Goal: Transaction & Acquisition: Purchase product/service

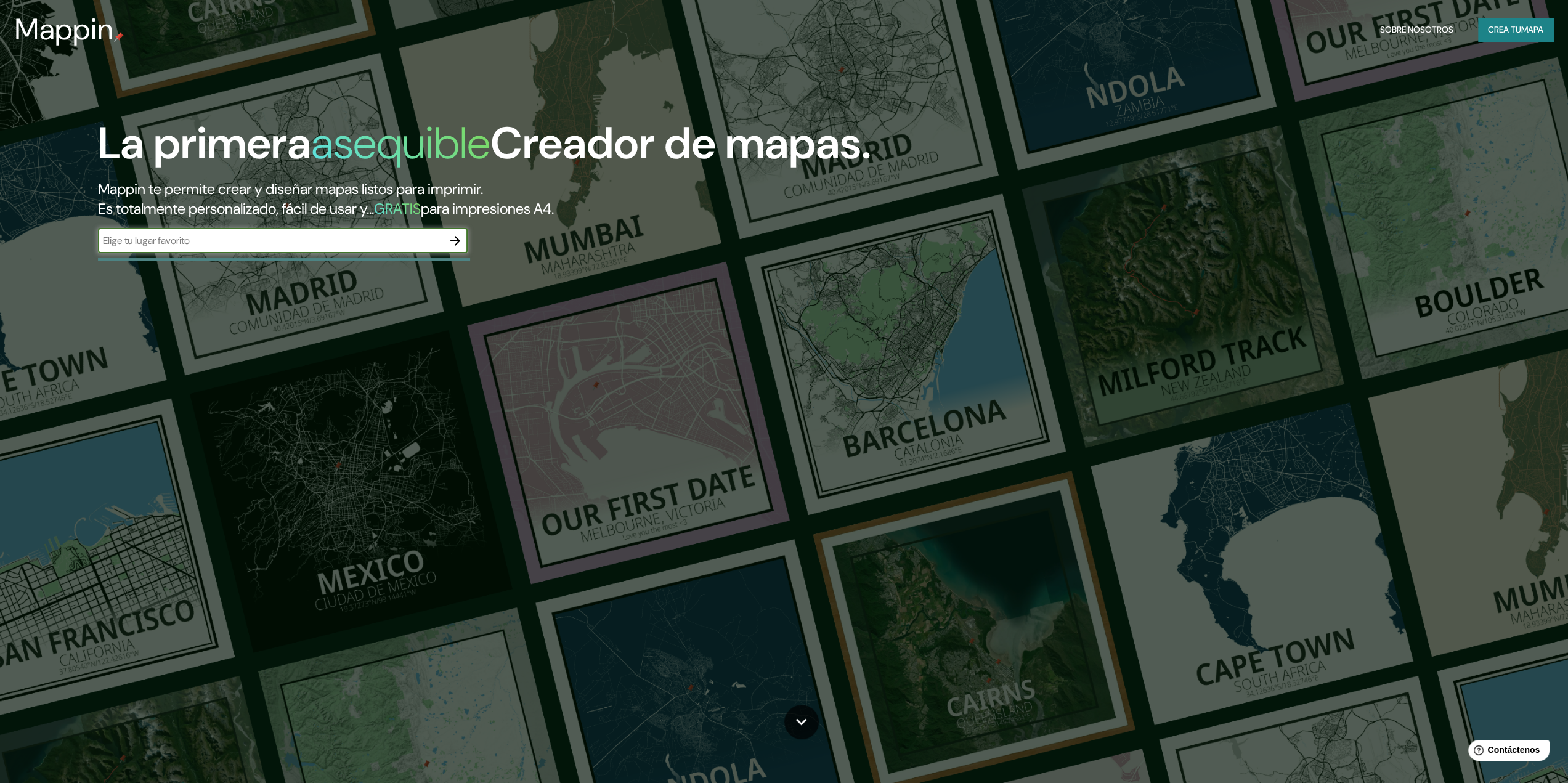
click at [180, 241] on input "text" at bounding box center [271, 240] width 345 height 14
click at [458, 244] on icon "button" at bounding box center [455, 241] width 15 height 15
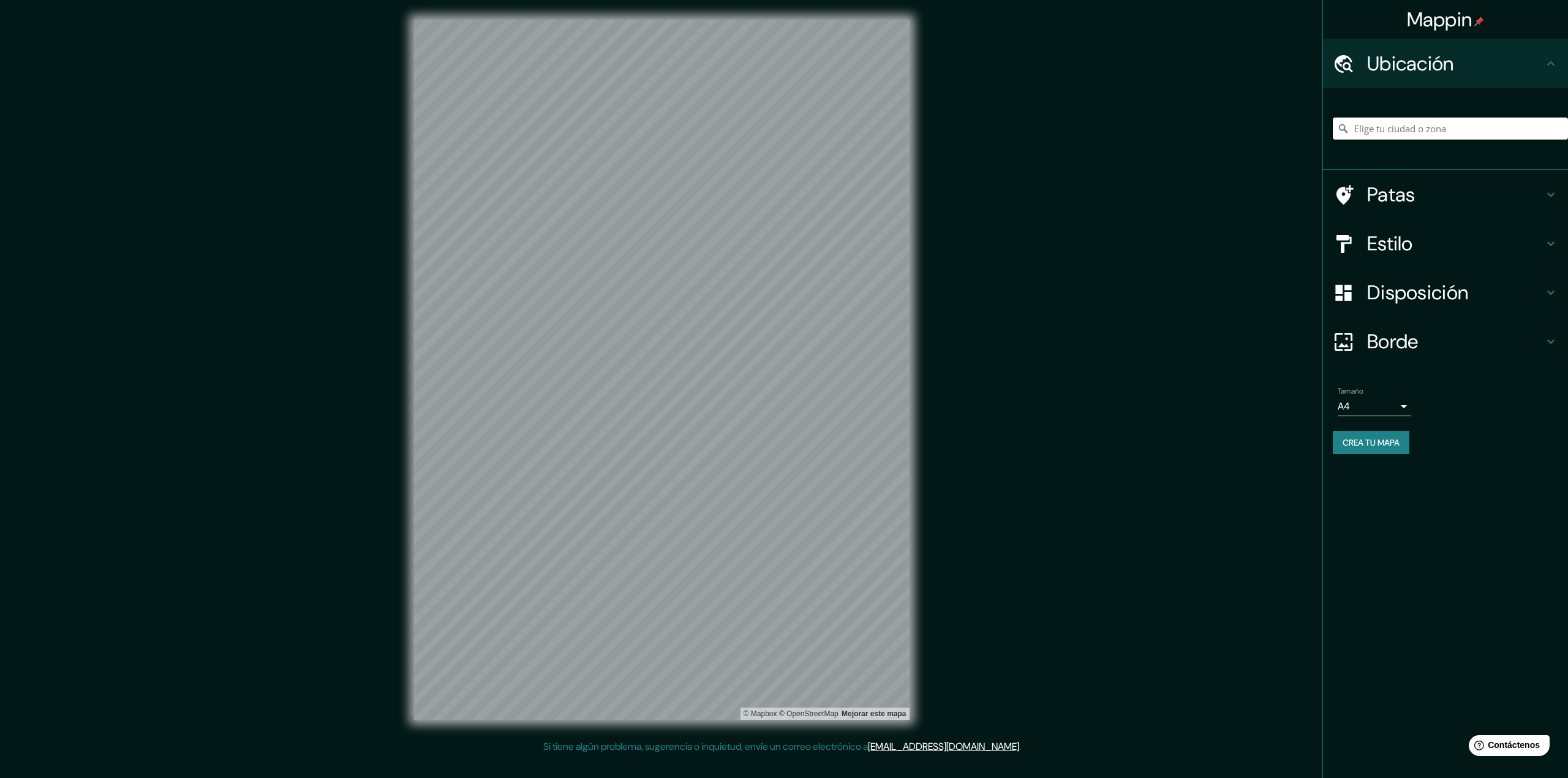
click at [1370, 128] on input "Elige tu ciudad o zona" at bounding box center [1450, 128] width 235 height 22
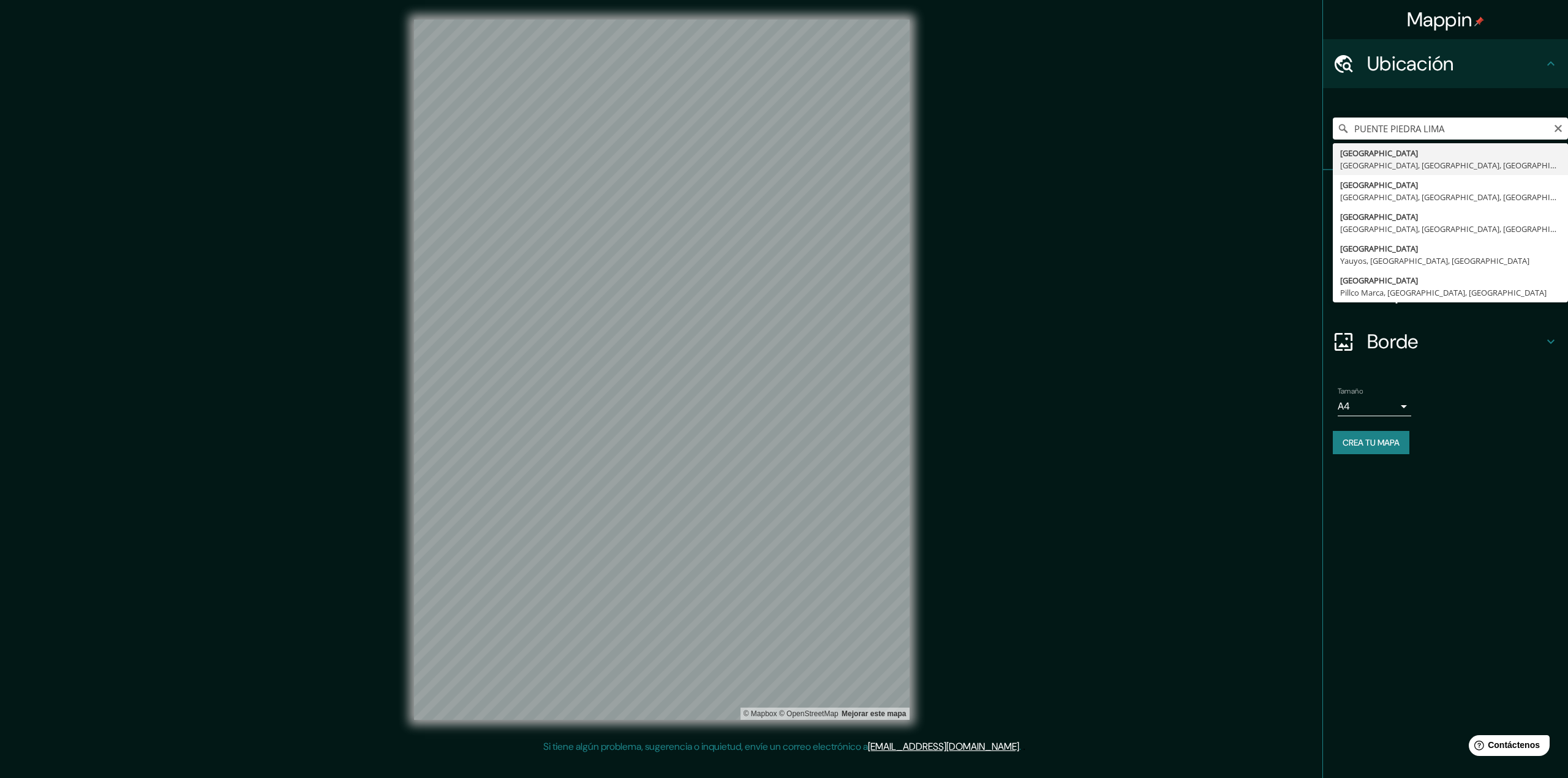
type input "[GEOGRAPHIC_DATA], [GEOGRAPHIC_DATA], [GEOGRAPHIC_DATA], [GEOGRAPHIC_DATA]"
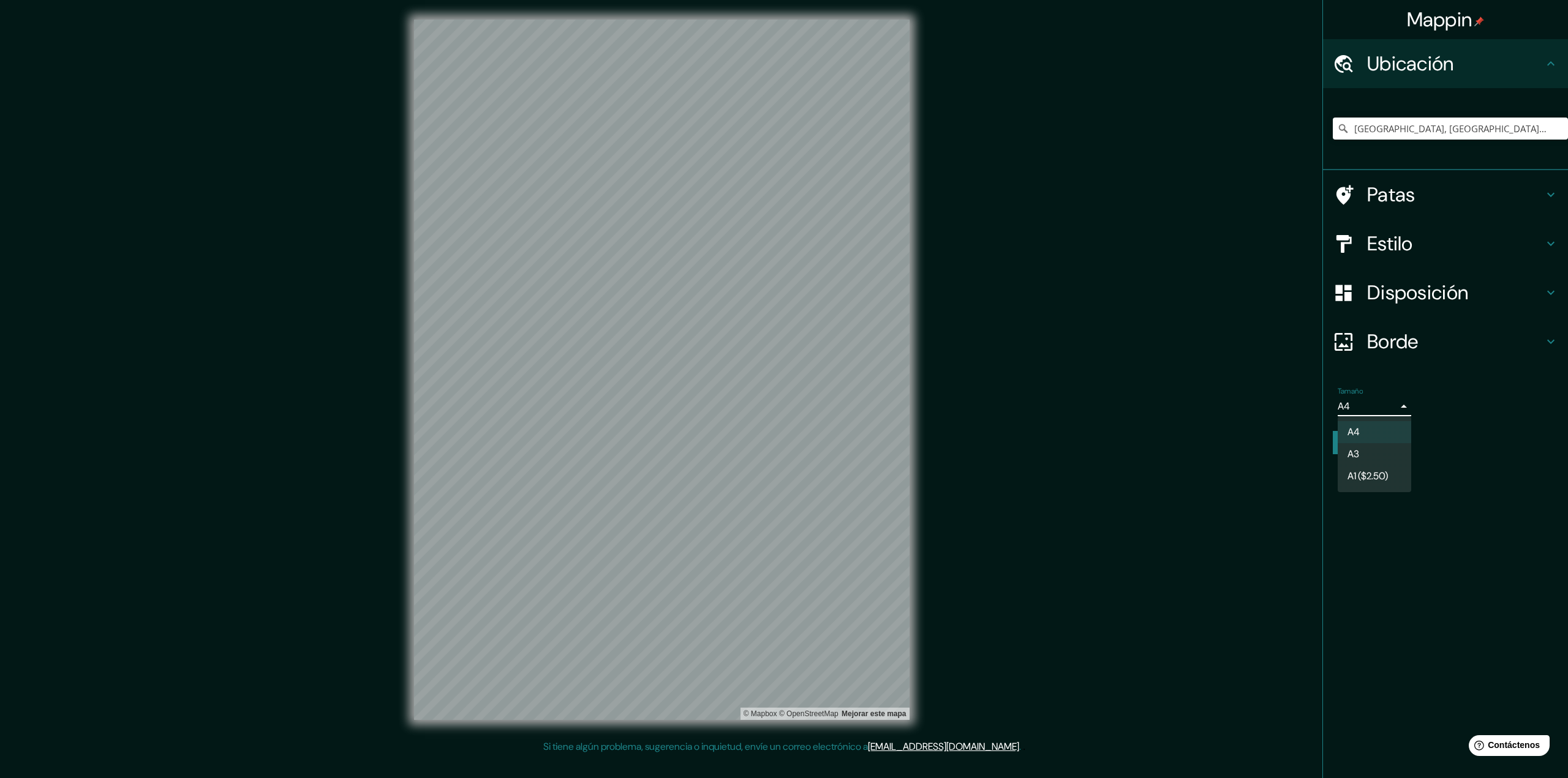
click at [1401, 407] on body "Mappin Ubicación [GEOGRAPHIC_DATA], [GEOGRAPHIC_DATA], [GEOGRAPHIC_DATA], [GEOG…" at bounding box center [784, 389] width 1568 height 778
click at [1401, 407] on div at bounding box center [784, 389] width 1568 height 778
click at [1552, 193] on icon at bounding box center [1551, 195] width 14 height 14
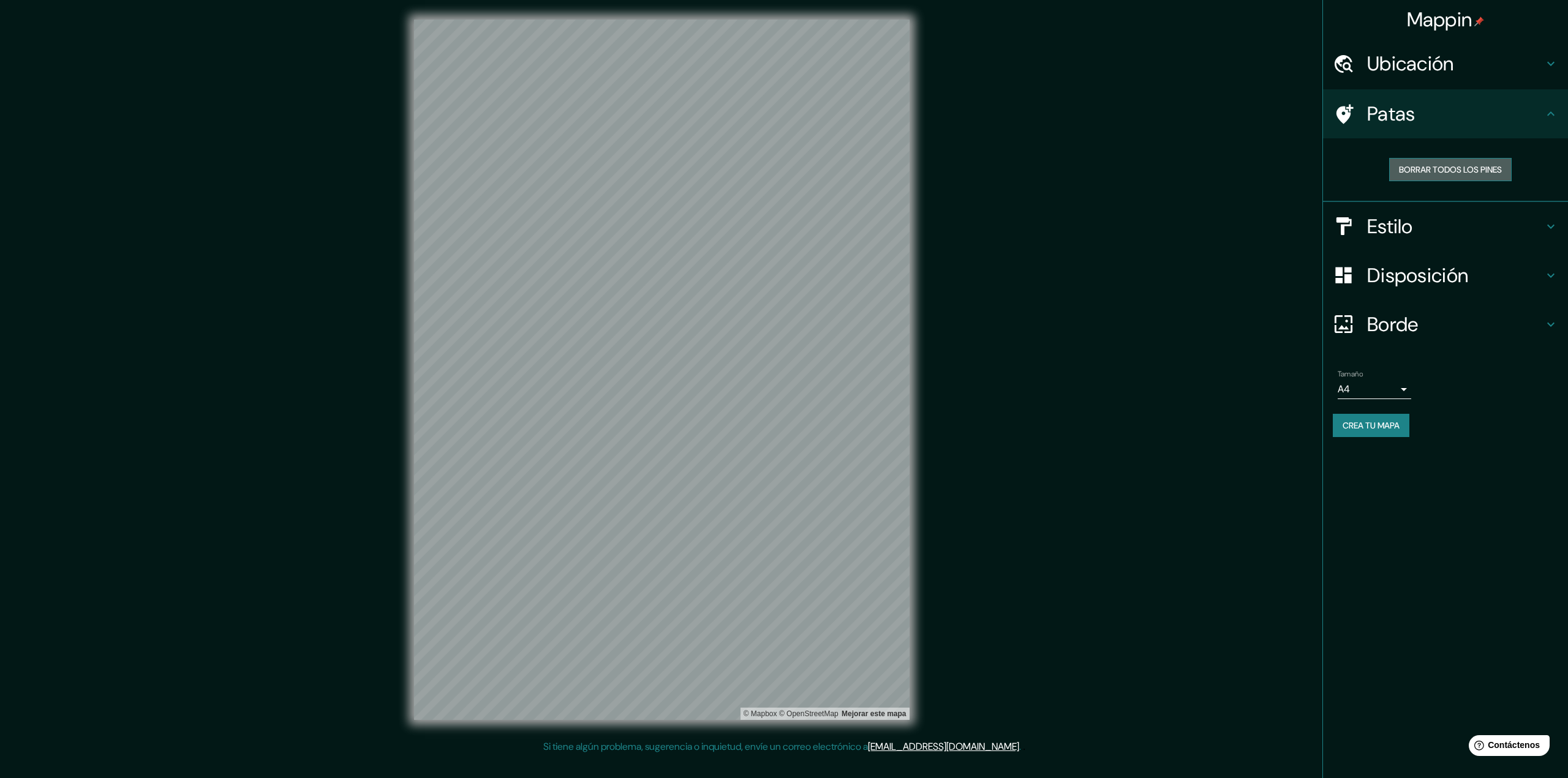
click at [1469, 167] on font "Borrar todos los pines" at bounding box center [1450, 169] width 103 height 11
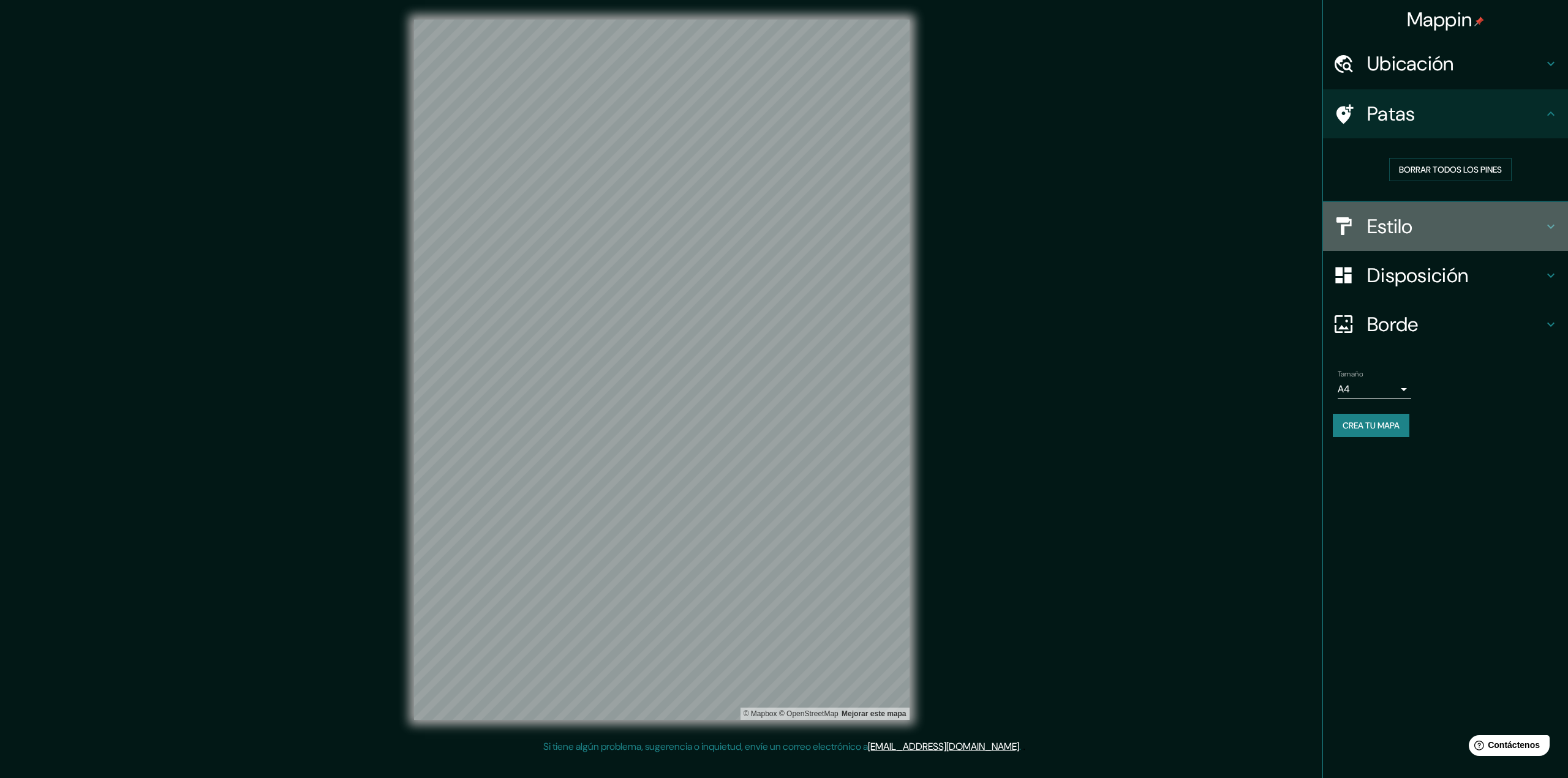
click at [1545, 224] on icon at bounding box center [1551, 227] width 14 height 14
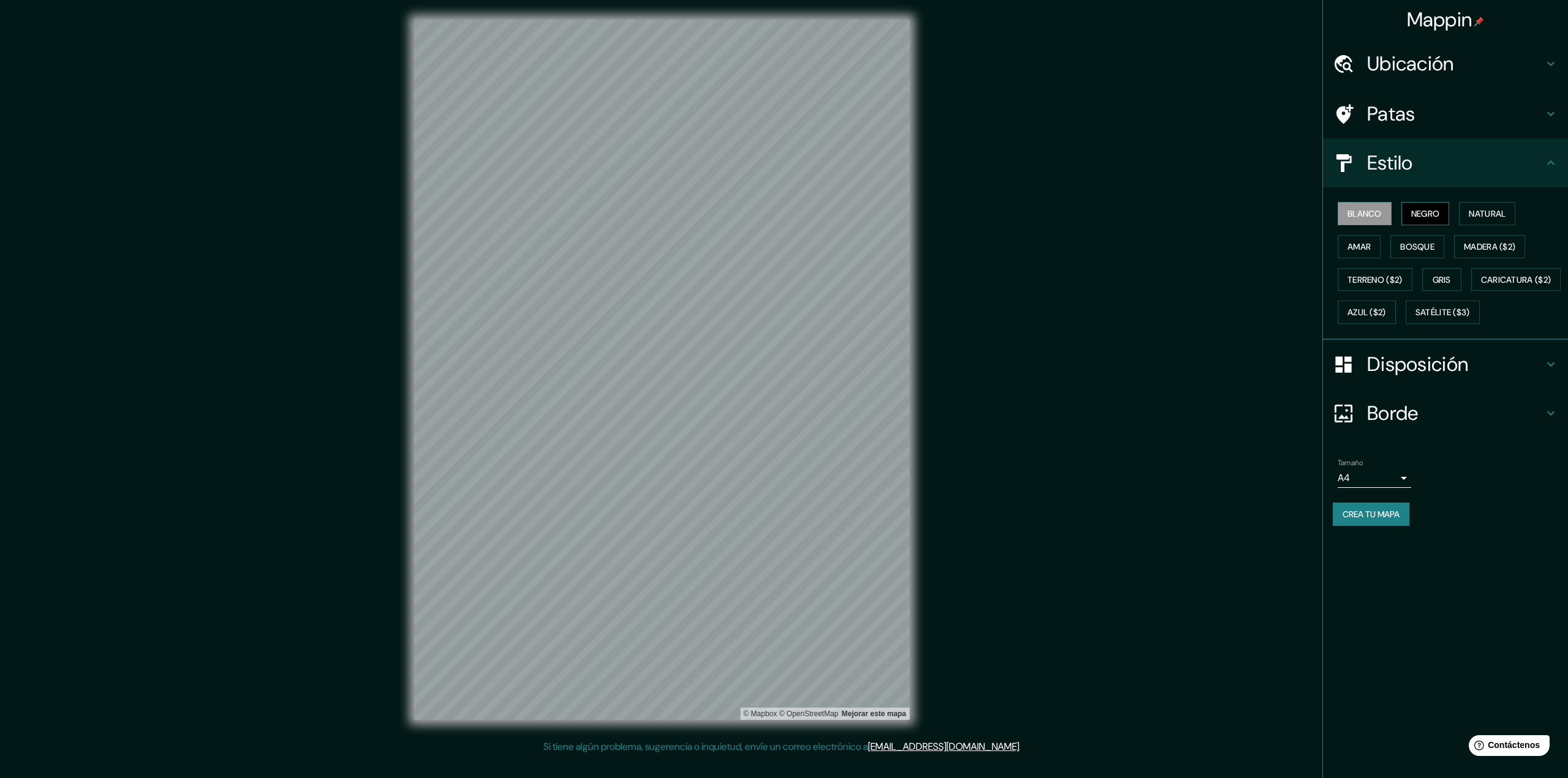
click at [1430, 212] on font "Negro" at bounding box center [1425, 213] width 29 height 11
click at [1366, 210] on font "Blanco" at bounding box center [1364, 213] width 34 height 11
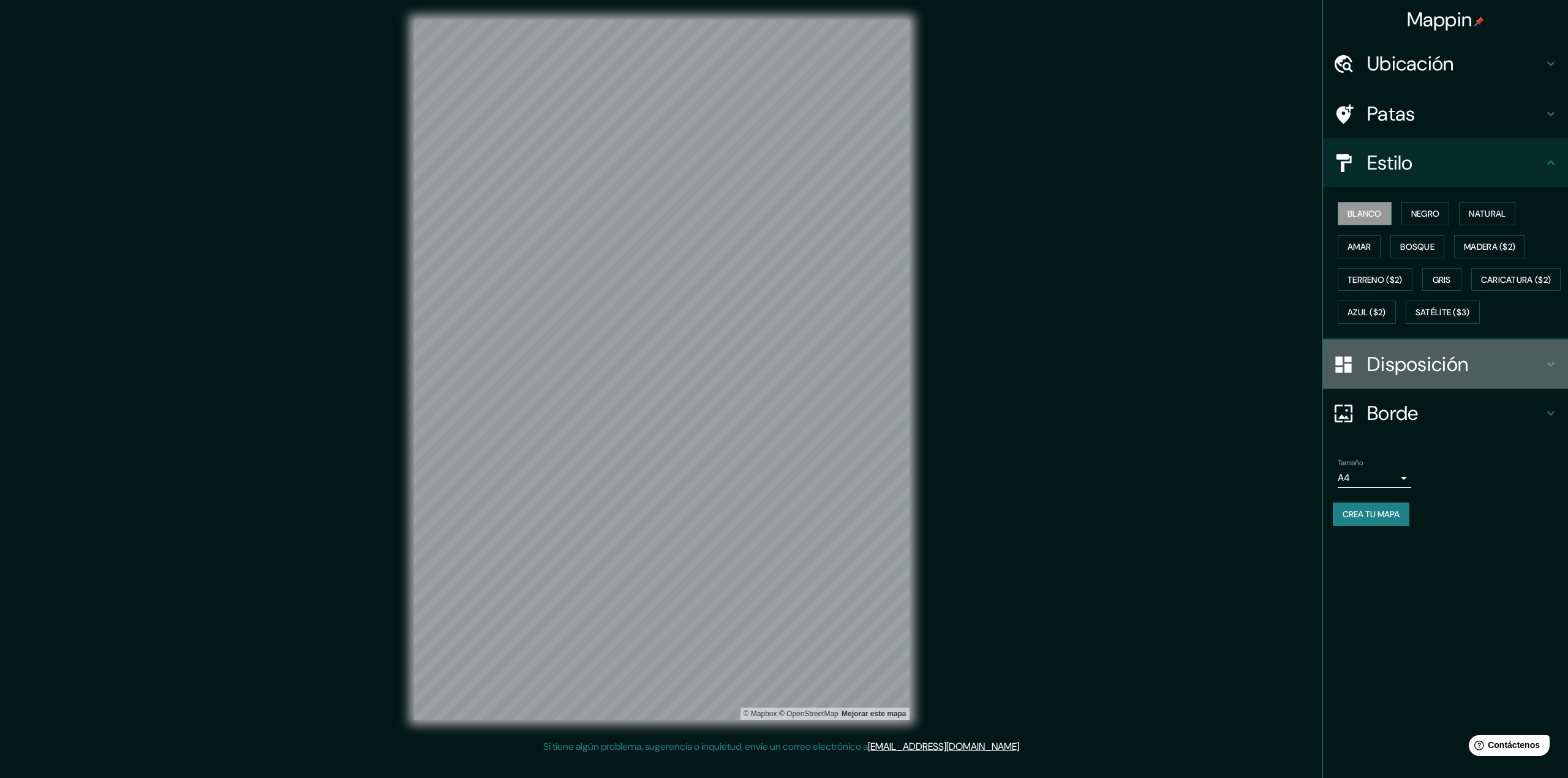
drag, startPoint x: 1559, startPoint y: 390, endPoint x: 1553, endPoint y: 392, distance: 6.3
click at [1553, 389] on div "Disposición" at bounding box center [1445, 365] width 245 height 49
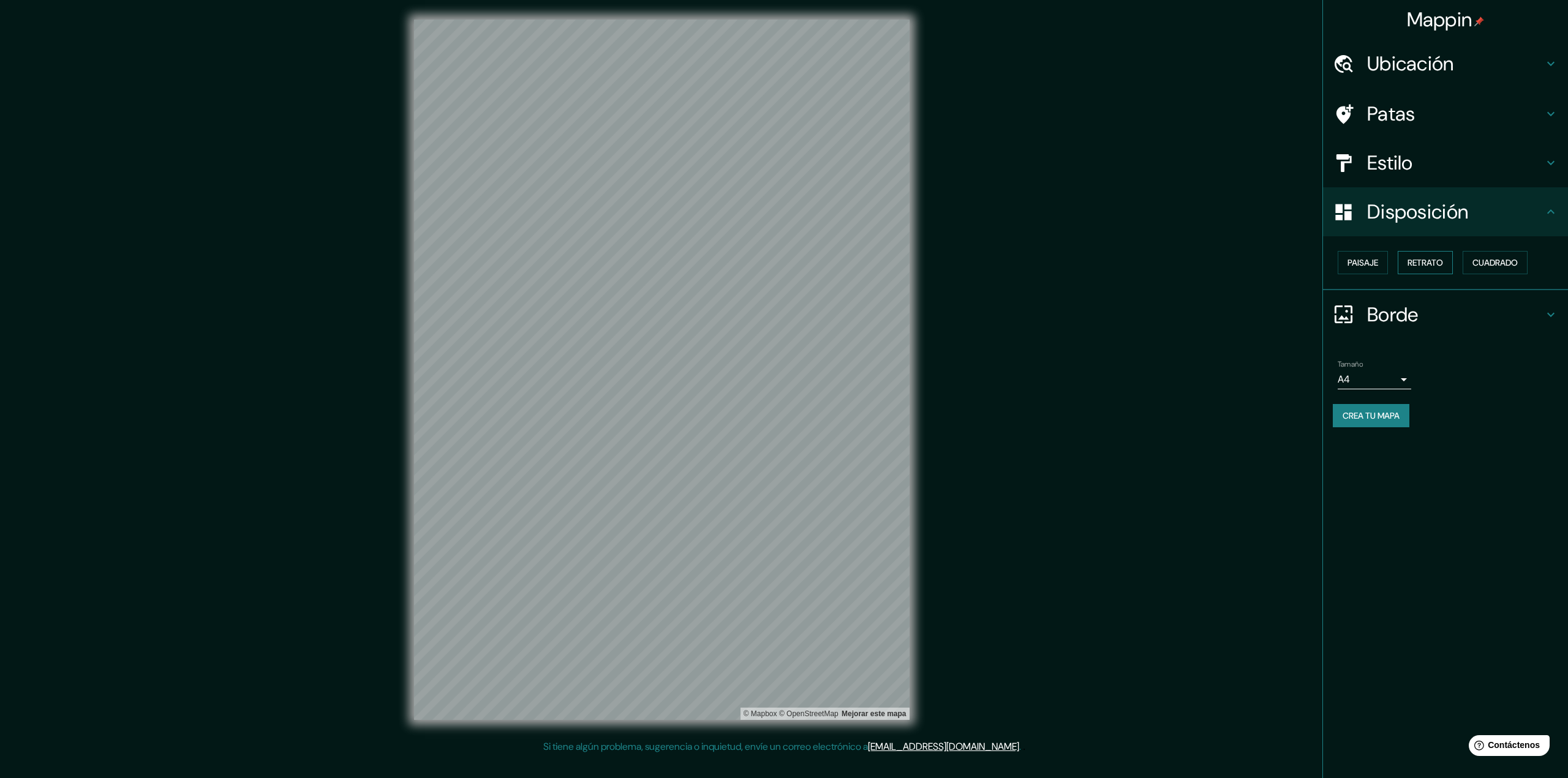
click at [1421, 265] on font "Retrato" at bounding box center [1425, 262] width 35 height 11
click at [1491, 261] on font "Cuadrado" at bounding box center [1495, 262] width 46 height 11
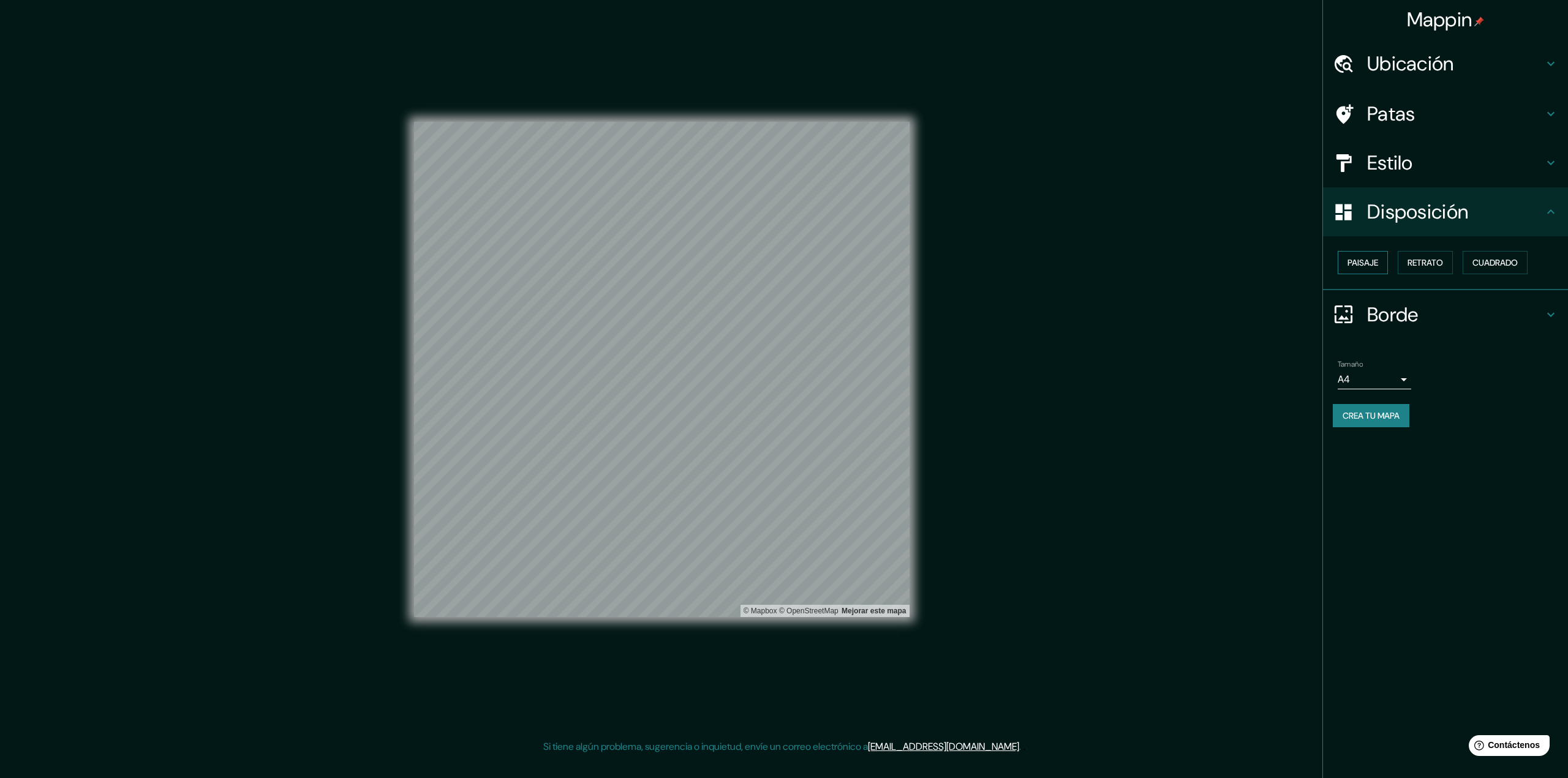
click at [1373, 262] on font "Paisaje" at bounding box center [1362, 262] width 30 height 11
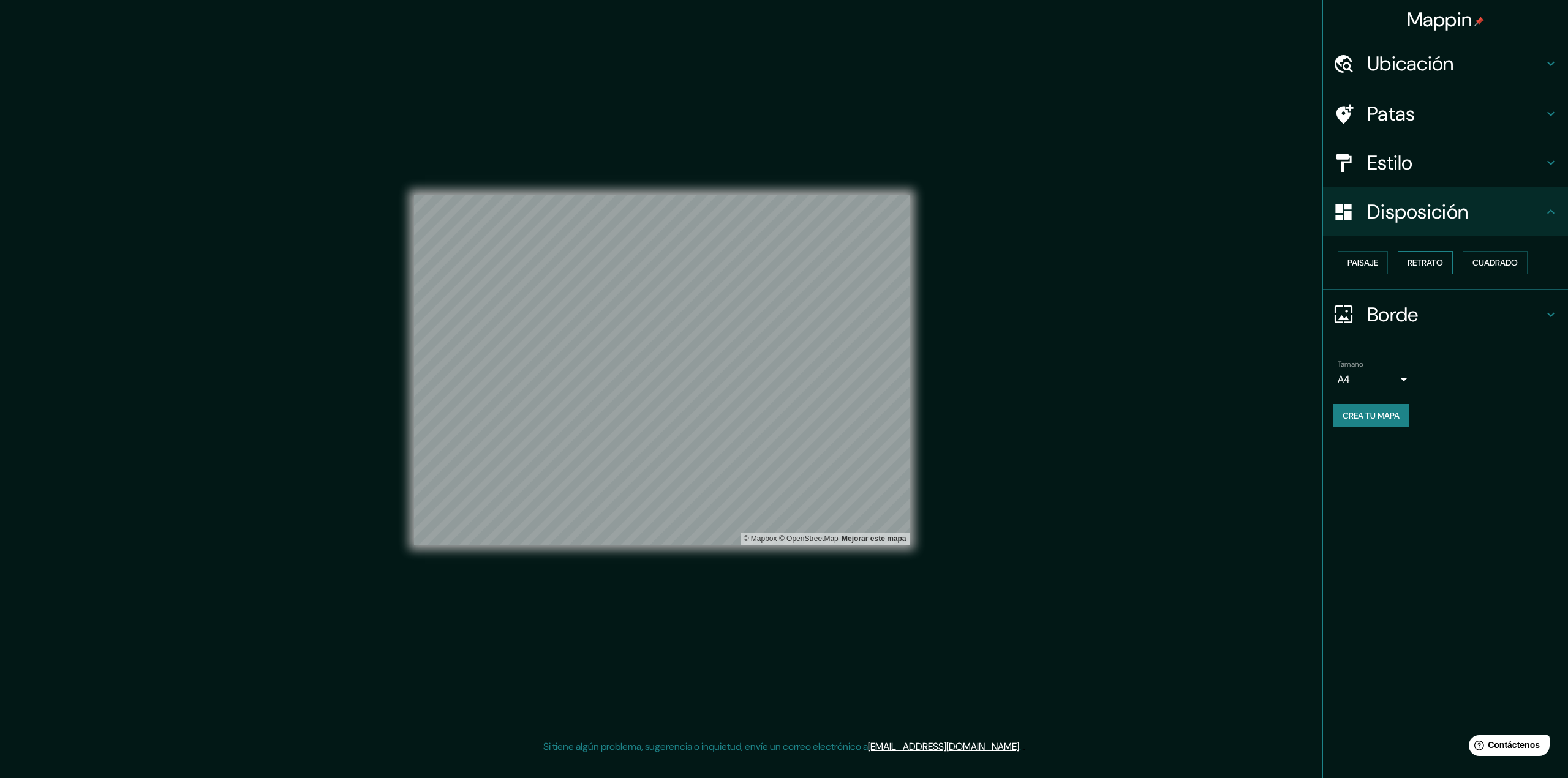
click at [1428, 261] on font "Retrato" at bounding box center [1425, 262] width 35 height 11
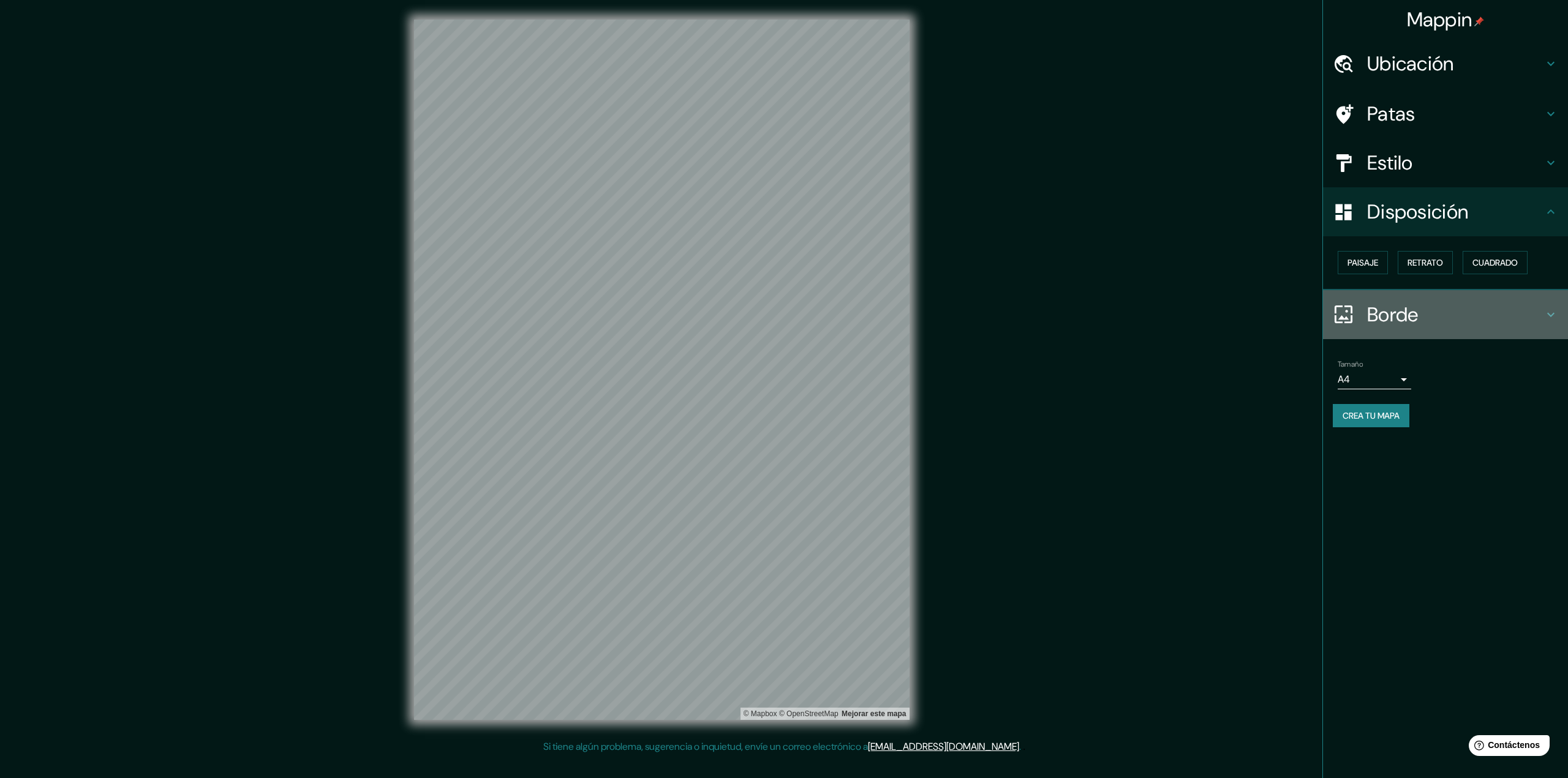
click at [1556, 312] on icon at bounding box center [1551, 315] width 14 height 14
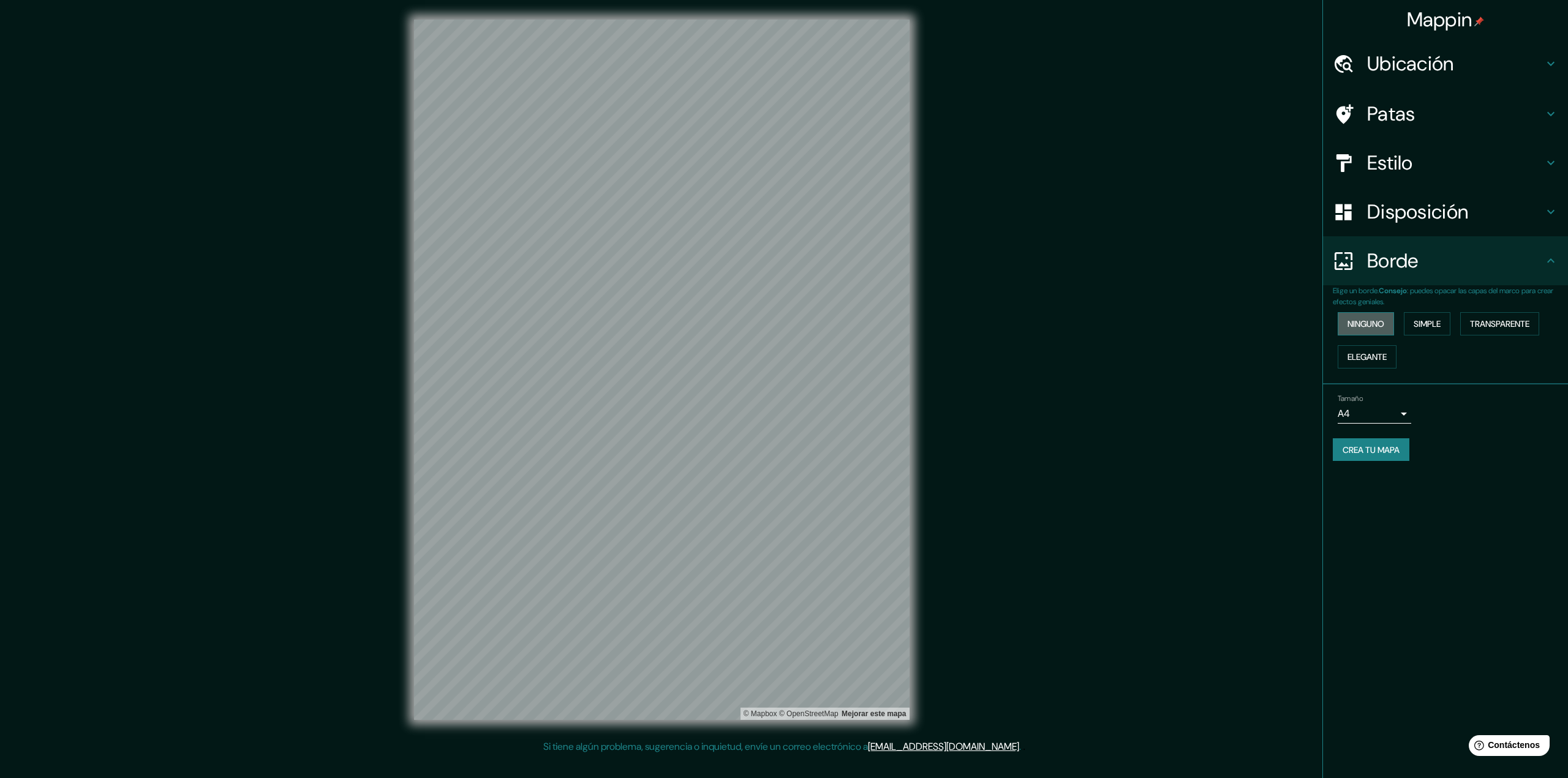
click at [1368, 324] on font "Ninguno" at bounding box center [1365, 324] width 37 height 11
click at [1429, 323] on font "Simple" at bounding box center [1427, 324] width 27 height 11
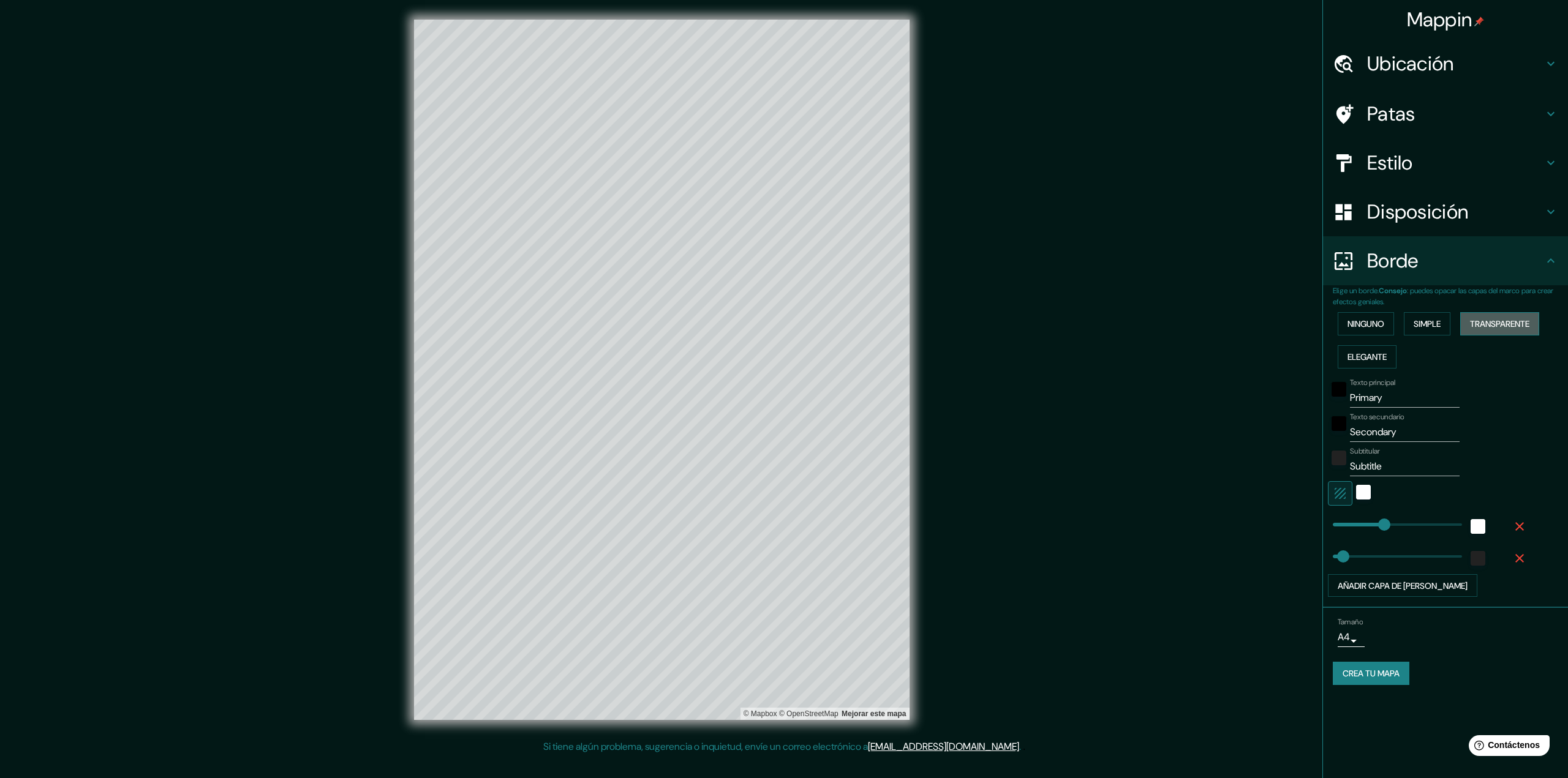
click at [1497, 320] on font "Transparente" at bounding box center [1499, 324] width 59 height 11
click at [1424, 319] on font "Simple" at bounding box center [1427, 324] width 27 height 11
click at [1374, 324] on font "Ninguno" at bounding box center [1365, 324] width 37 height 11
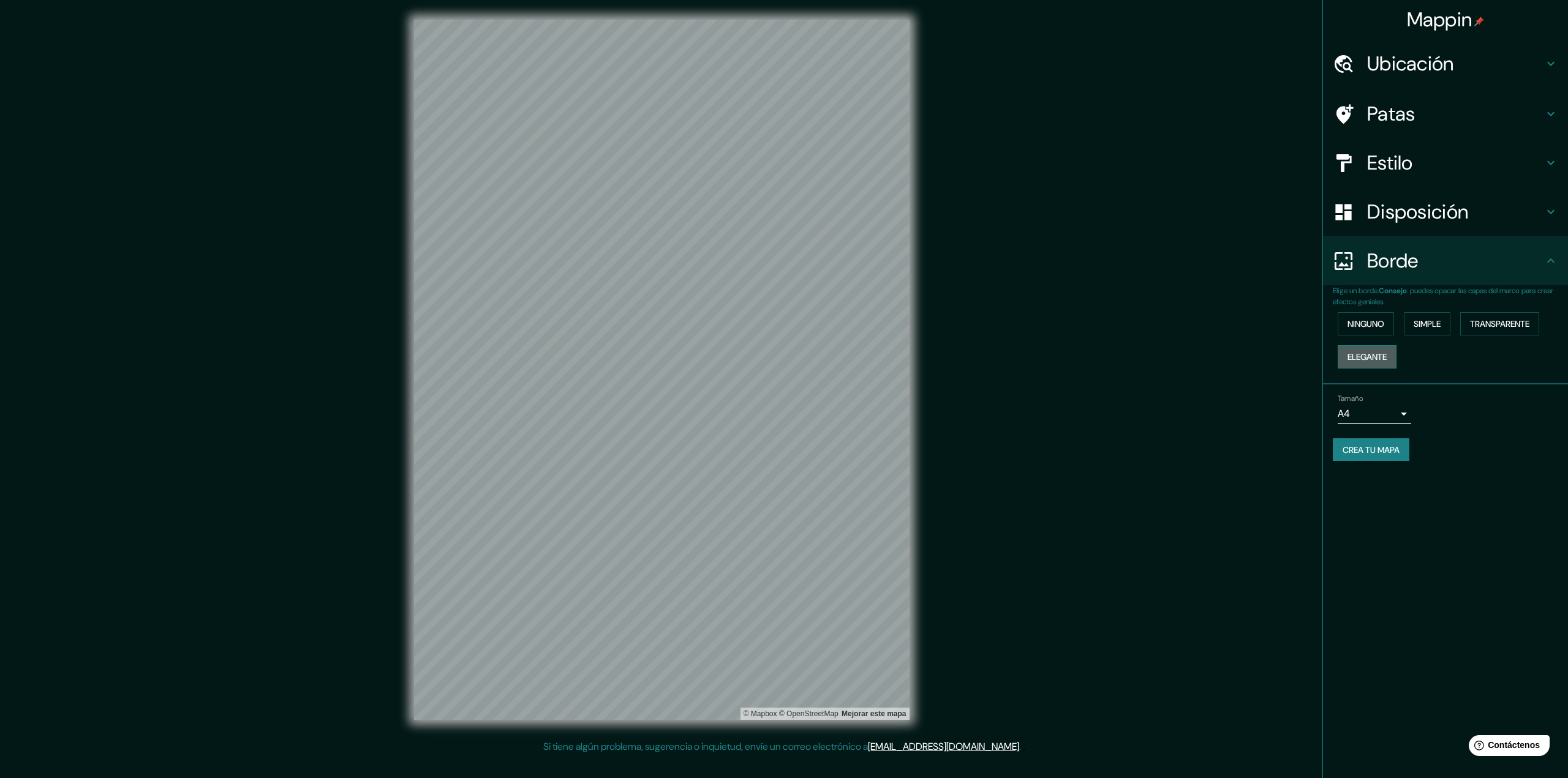
click at [1379, 353] on font "Elegante" at bounding box center [1367, 357] width 39 height 11
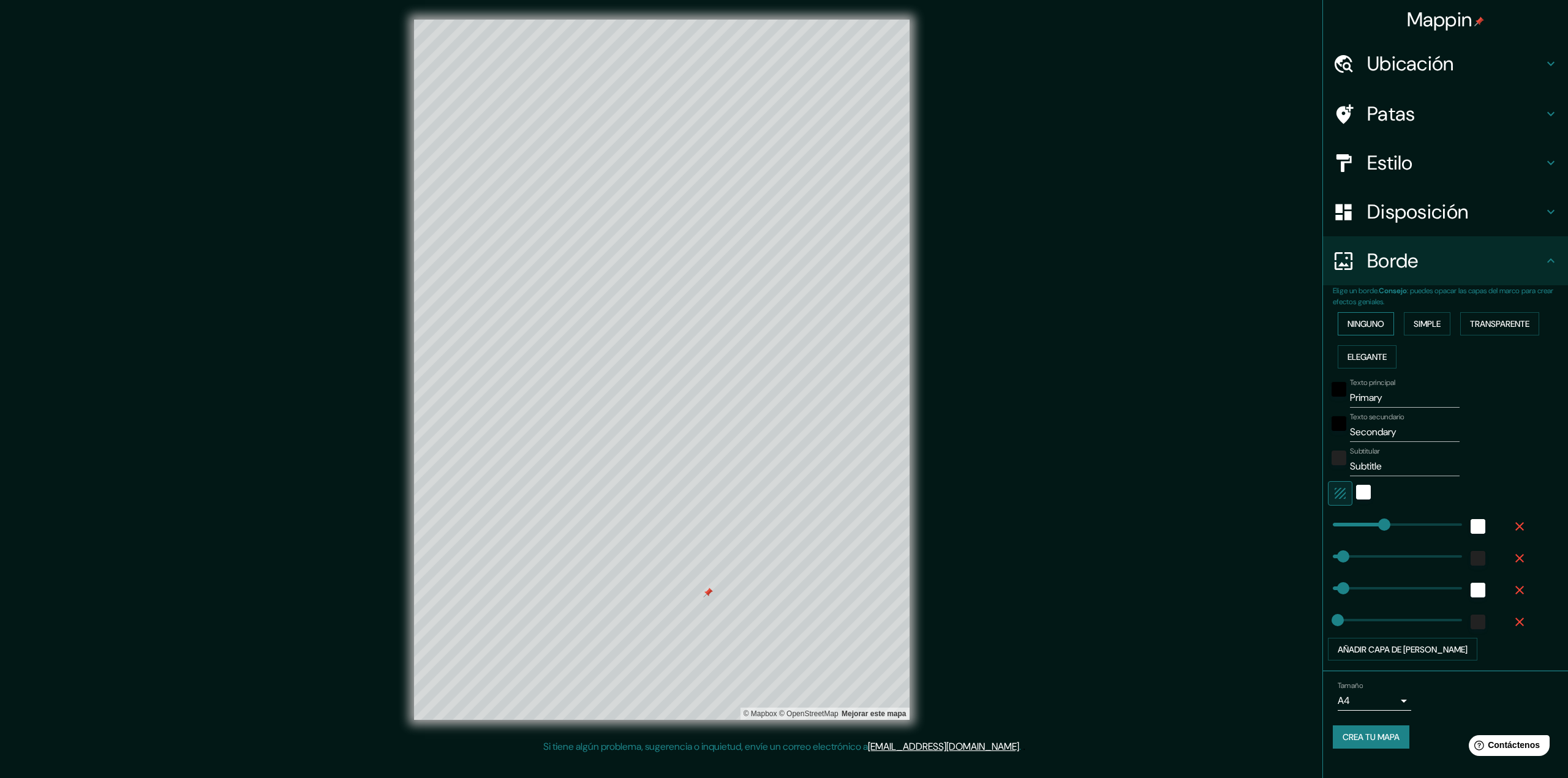
click at [1368, 324] on font "Ninguno" at bounding box center [1365, 324] width 37 height 11
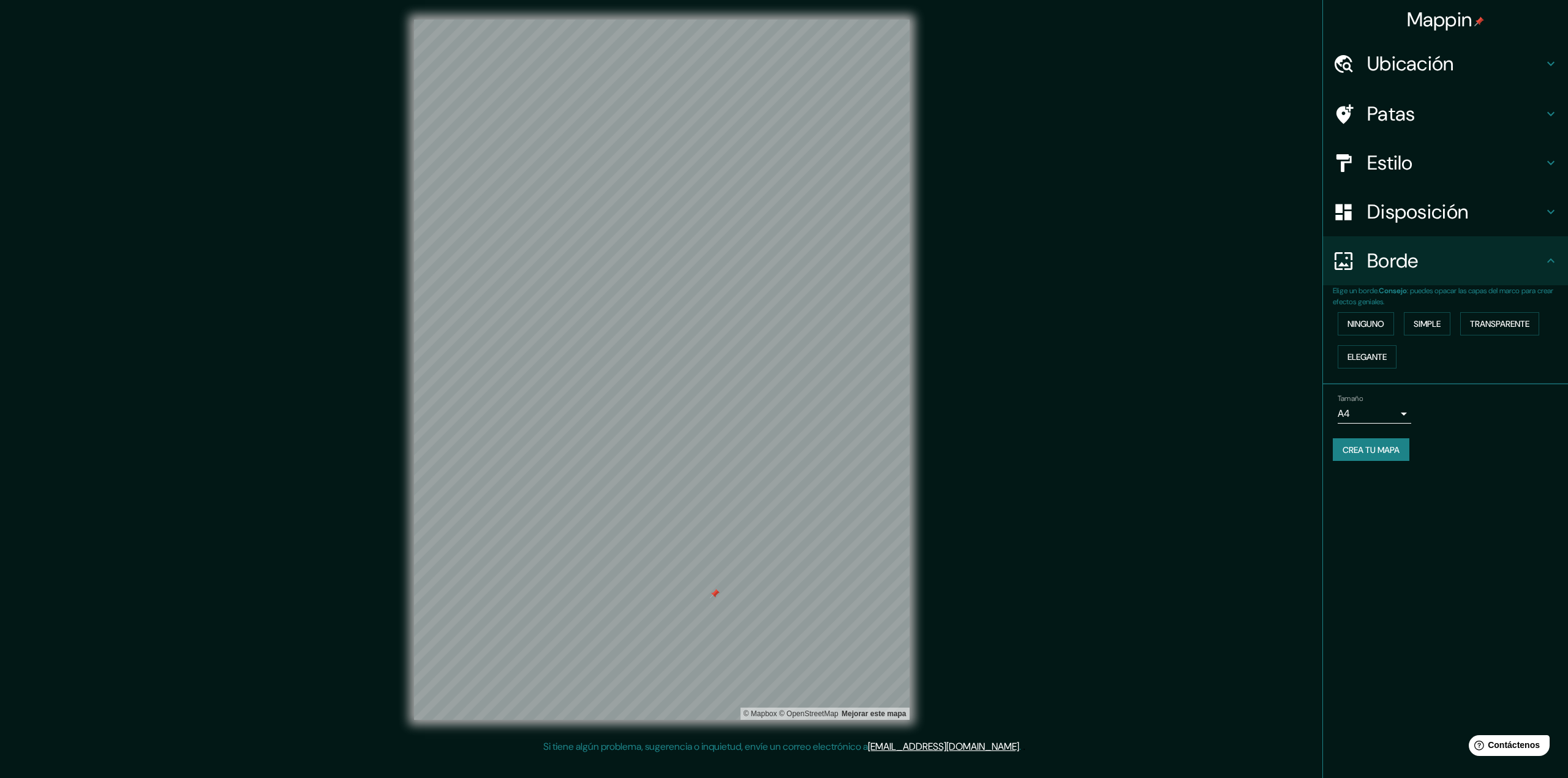
drag, startPoint x: 708, startPoint y: 591, endPoint x: 715, endPoint y: 591, distance: 7.0
click at [715, 591] on div at bounding box center [715, 594] width 10 height 10
